Goal: Transaction & Acquisition: Purchase product/service

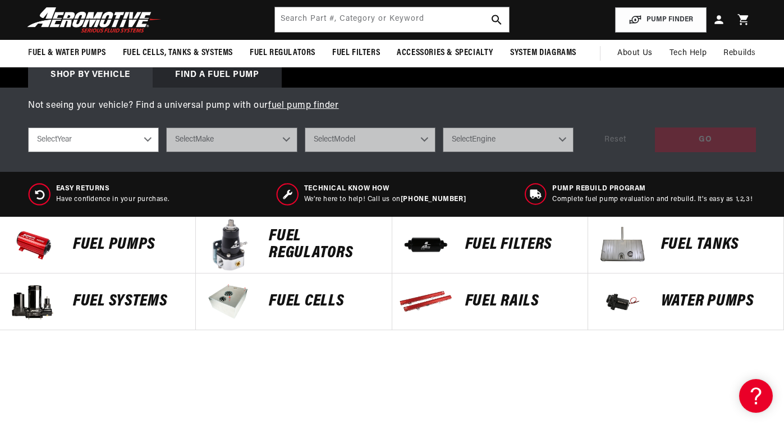
select select "1988"
click at [28, 127] on select "Select Year [DATE] 2022 2021 2020 2019 2018 2017 2016 2015 2014 2013 2012 2011 …" at bounding box center [93, 139] width 131 height 25
select select "1988"
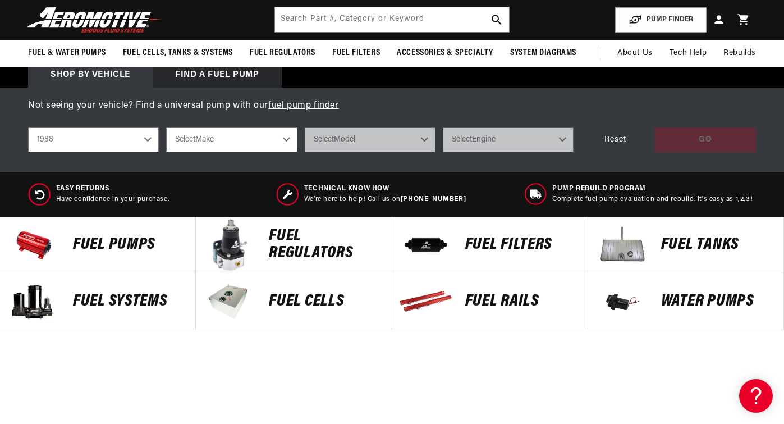
click at [239, 135] on select "Select Make Chevrolet Ford GMC Mazda Mitsubishi Nissan Oldsmobile [GEOGRAPHIC_D…" at bounding box center [231, 139] width 131 height 25
select select "Chevrolet"
click at [166, 127] on select "Select Make Chevrolet Ford GMC Mazda Mitsubishi Nissan Oldsmobile [GEOGRAPHIC_D…" at bounding box center [231, 139] width 131 height 25
select select "Chevrolet"
click at [346, 138] on select "Select Model C1500 C2500 [GEOGRAPHIC_DATA] Corvette K1500 K2500 [GEOGRAPHIC_DAT…" at bounding box center [370, 139] width 131 height 25
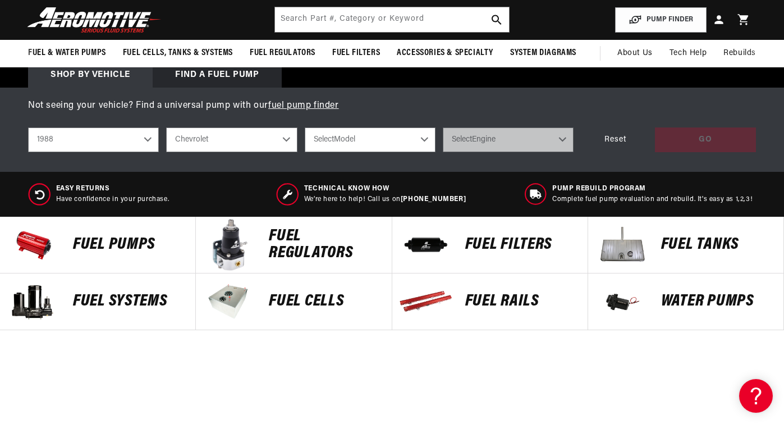
select select "Camaro"
click at [305, 127] on select "Select Model C1500 C2500 [GEOGRAPHIC_DATA] Corvette K1500 K2500 [GEOGRAPHIC_DAT…" at bounding box center [370, 139] width 131 height 25
select select "Camaro"
click at [487, 140] on select "Select Engine 2.8L 5.0L 5.7L" at bounding box center [508, 139] width 131 height 25
select select "5.7L"
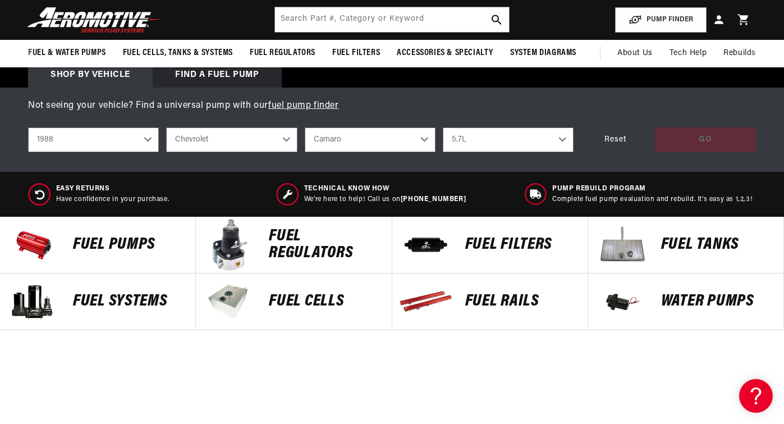
click at [443, 127] on select "Select Engine 2.8L 5.0L 5.7L" at bounding box center [508, 139] width 131 height 25
select select "5.7L"
click at [711, 141] on div "GO" at bounding box center [705, 139] width 101 height 25
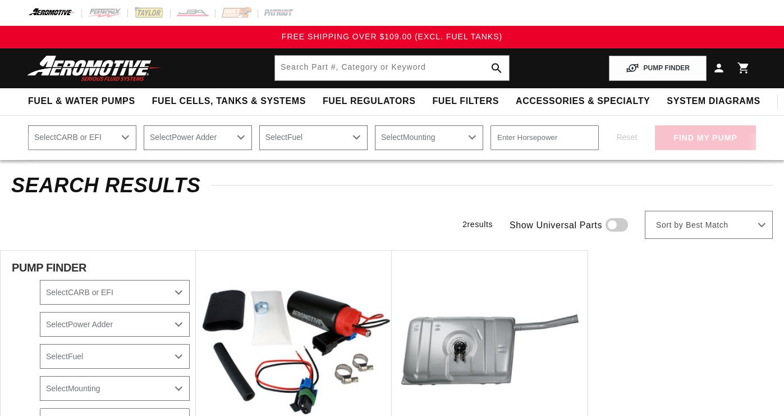
select select "1988"
select select "Camaro"
select select "5.7L"
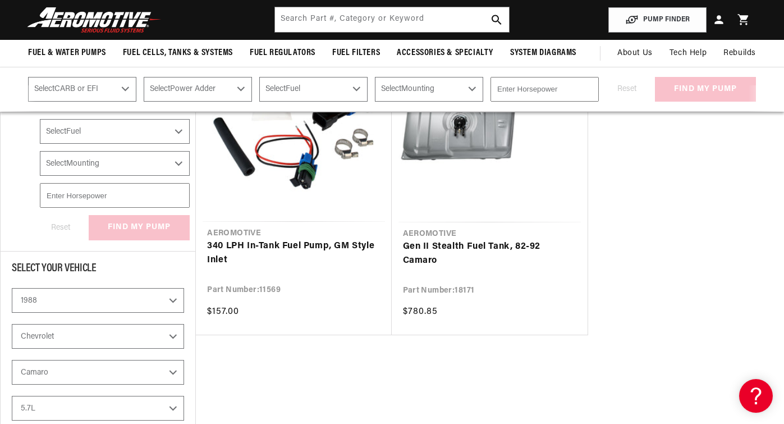
scroll to position [168, 0]
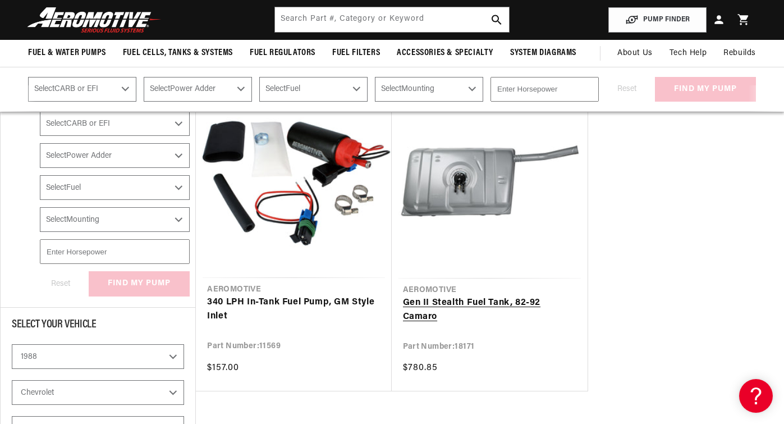
click at [460, 296] on link "Gen II Stealth Fuel Tank, 82-92 Camaro" at bounding box center [490, 310] width 174 height 29
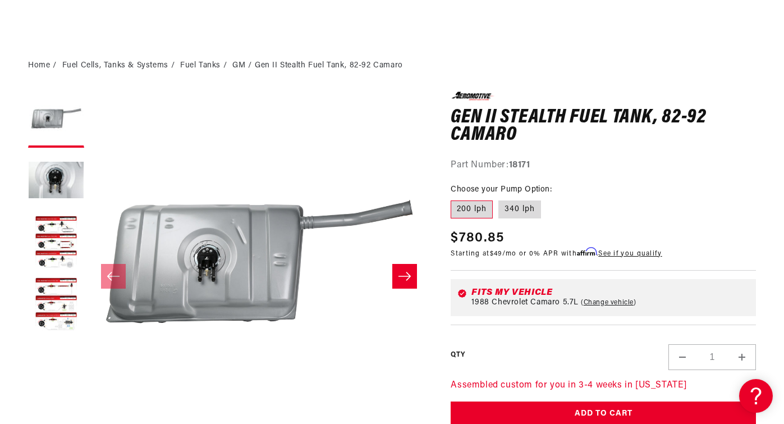
scroll to position [225, 0]
